Goal: Task Accomplishment & Management: Manage account settings

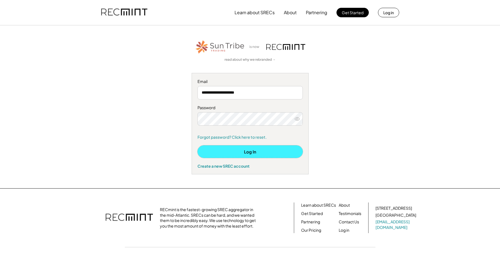
click at [250, 151] on button "Log In" at bounding box center [249, 151] width 105 height 13
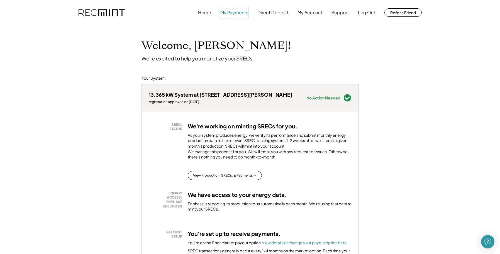
click at [226, 13] on button "My Payments" at bounding box center [234, 12] width 28 height 11
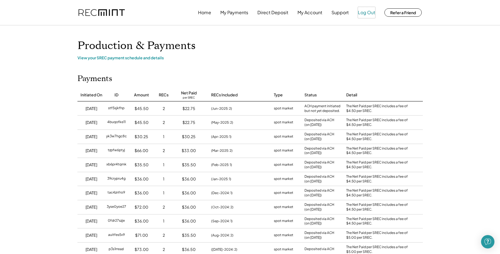
click at [367, 9] on button "Log Out" at bounding box center [366, 12] width 17 height 11
